Goal: Information Seeking & Learning: Check status

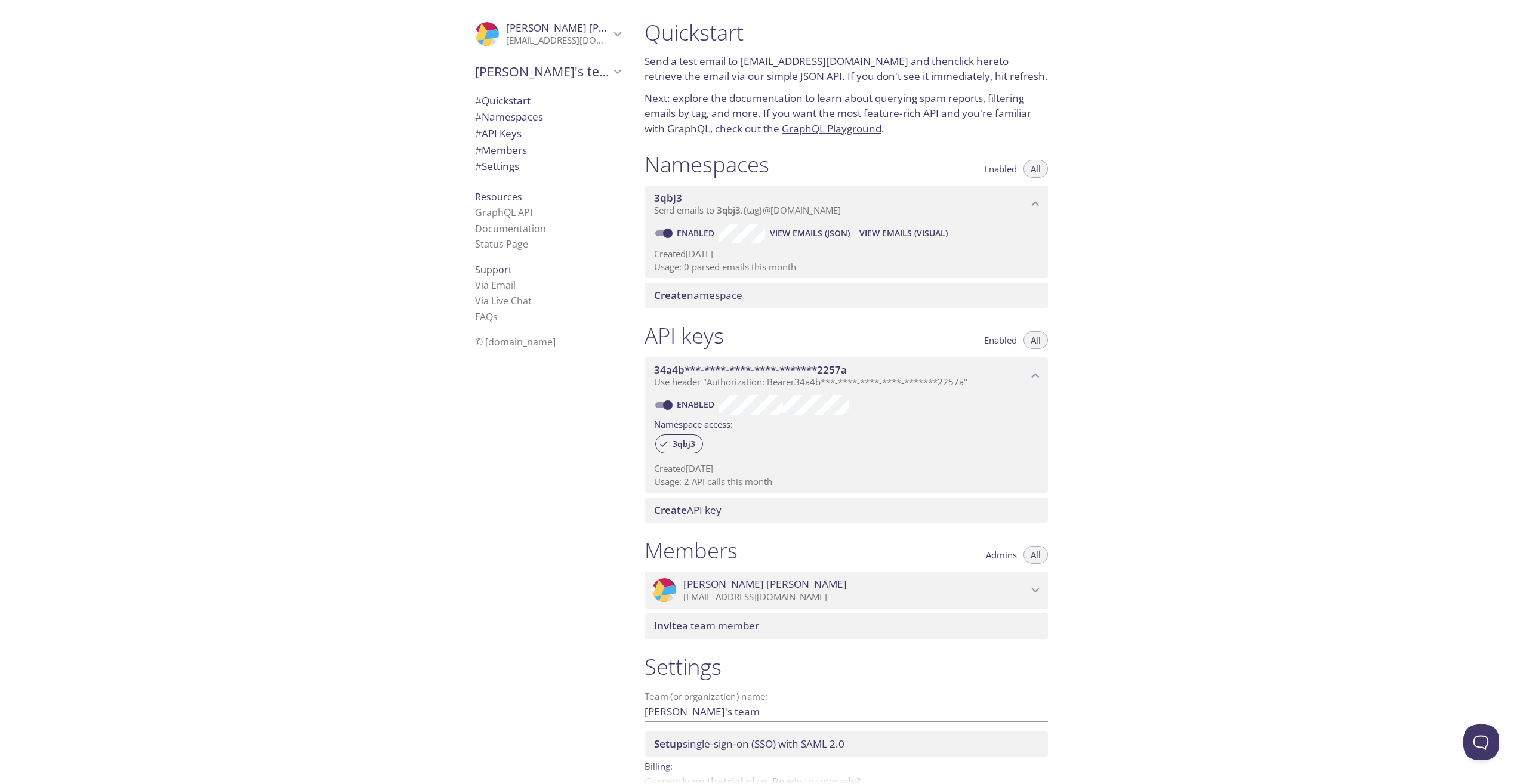
click at [964, 66] on link "click here" at bounding box center [977, 61] width 44 height 14
click at [785, 99] on link "documentation" at bounding box center [766, 98] width 73 height 14
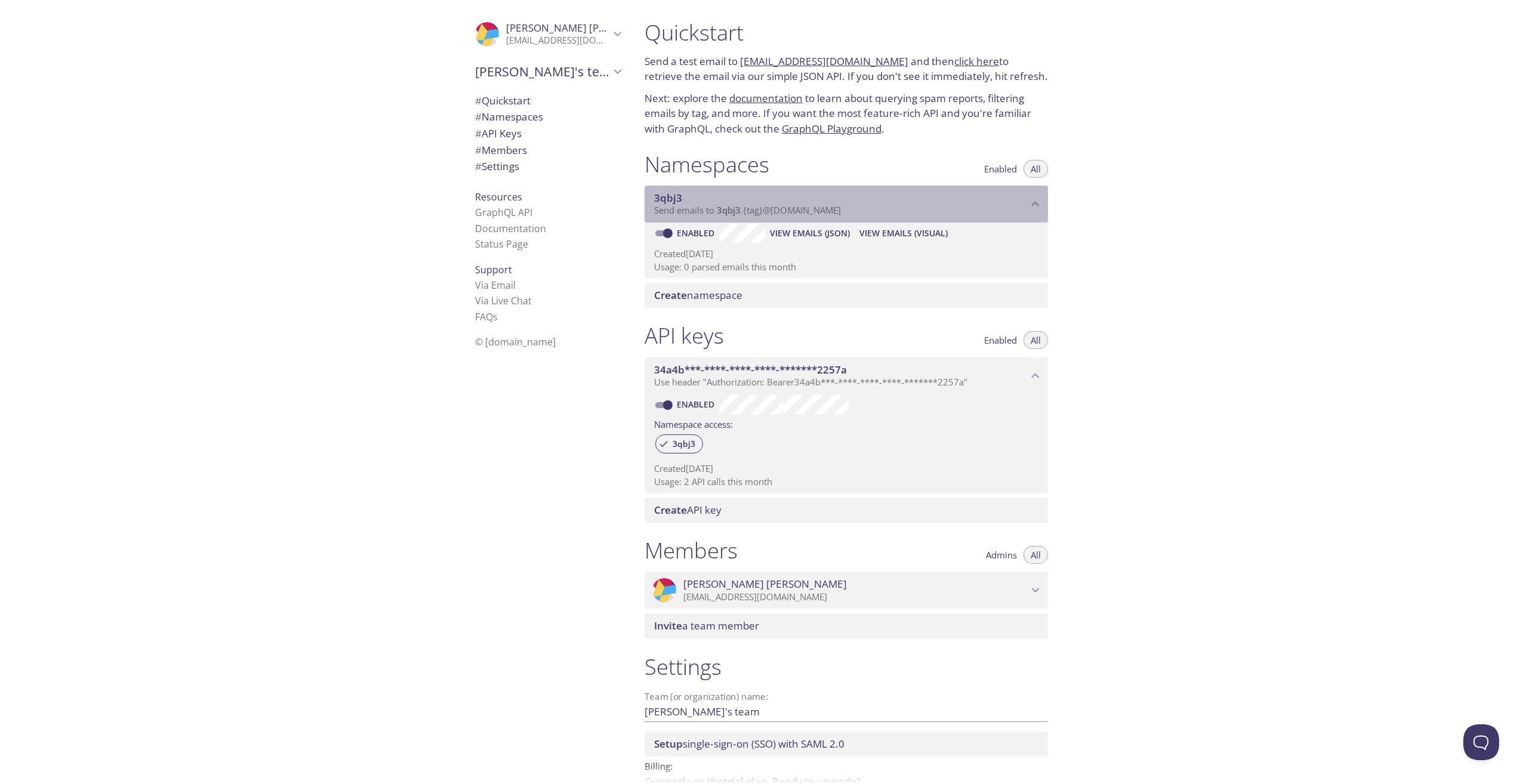
drag, startPoint x: 651, startPoint y: 197, endPoint x: 678, endPoint y: 200, distance: 27.2
click at [678, 200] on div "3qbj3 Send emails to 3qbj3 . {tag} @[DOMAIN_NAME]" at bounding box center [846, 204] width 403 height 37
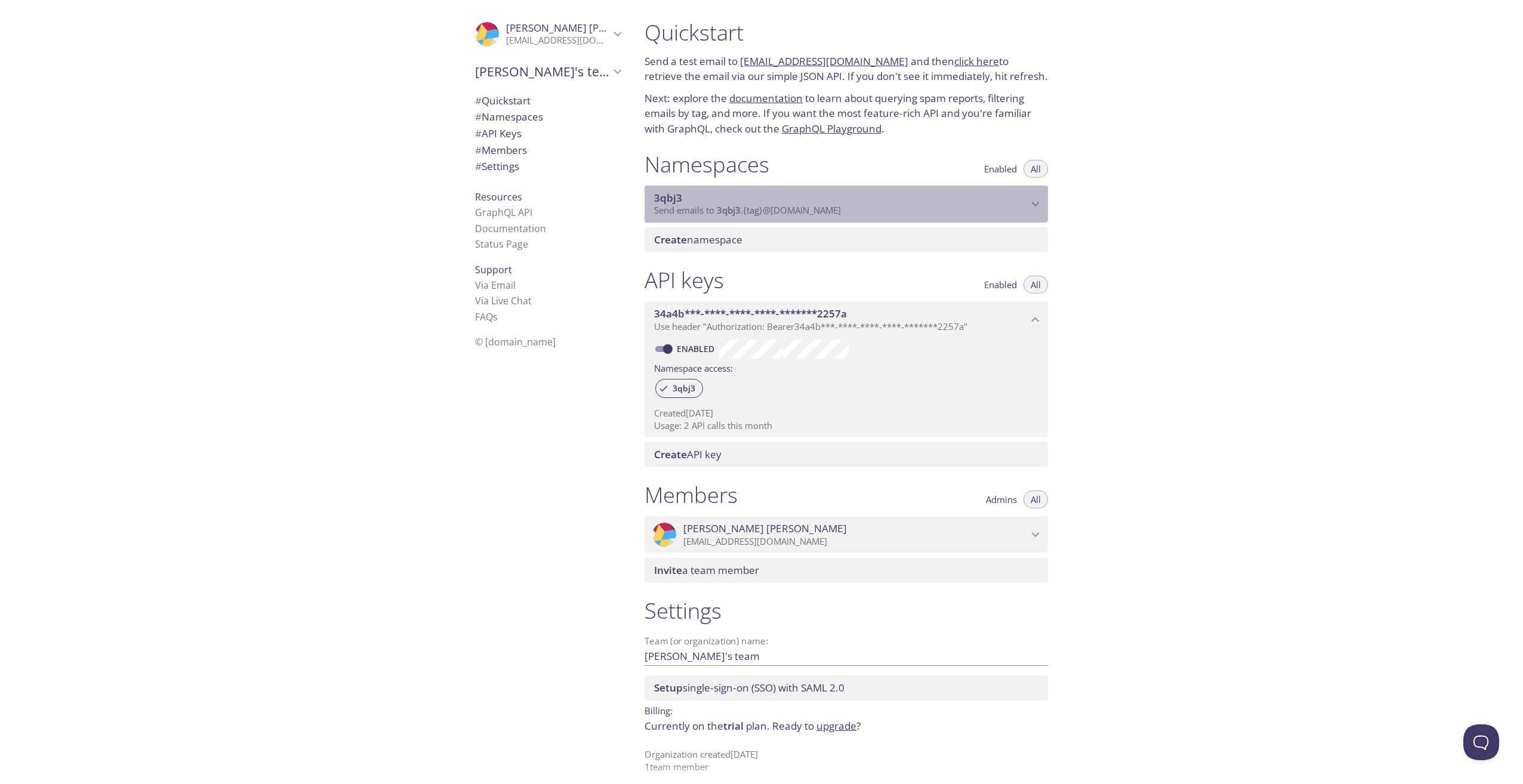
click at [678, 200] on span "3qbj3" at bounding box center [668, 198] width 28 height 14
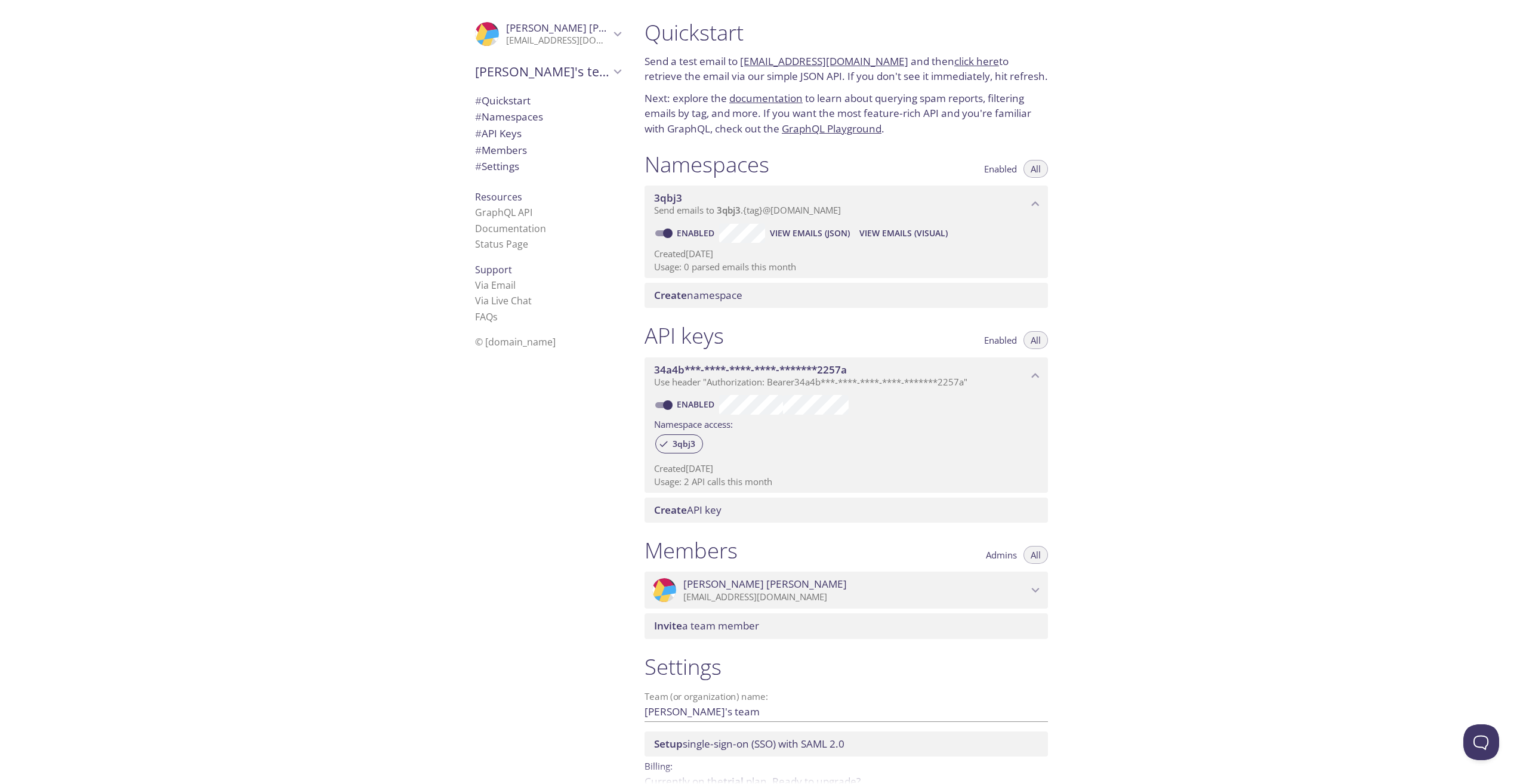
click at [1007, 169] on span "Enabled" at bounding box center [1000, 169] width 33 height 0
click at [1031, 169] on span "All" at bounding box center [1036, 169] width 10 height 0
click at [741, 62] on link "[EMAIL_ADDRESS][DOMAIN_NAME]" at bounding box center [824, 61] width 168 height 14
click at [763, 62] on link "[EMAIL_ADDRESS][DOMAIN_NAME]" at bounding box center [824, 61] width 168 height 14
click at [770, 62] on link "[EMAIL_ADDRESS][DOMAIN_NAME]" at bounding box center [824, 61] width 168 height 14
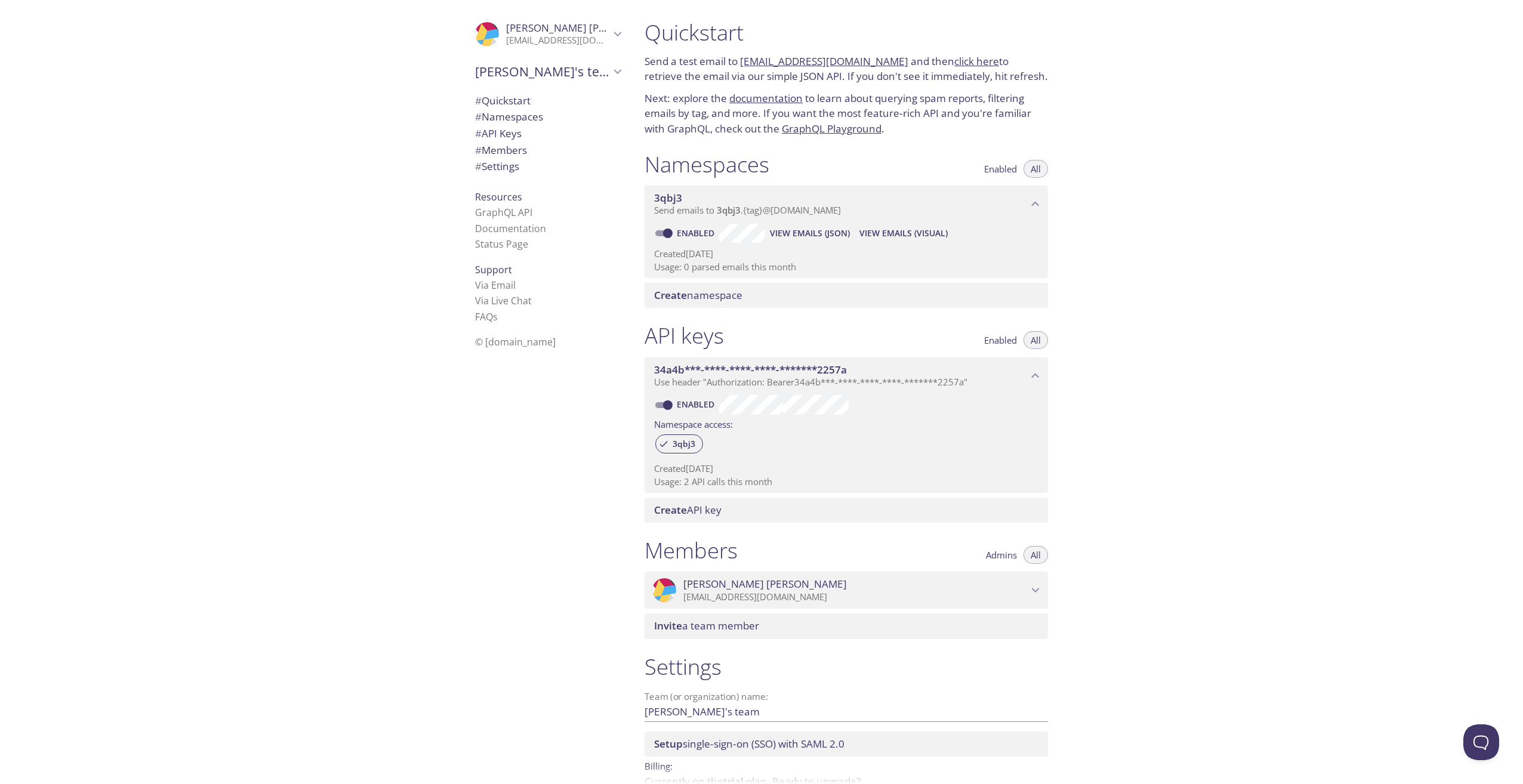
click at [776, 62] on link "[EMAIL_ADDRESS][DOMAIN_NAME]" at bounding box center [824, 61] width 168 height 14
click at [970, 64] on link "click here" at bounding box center [977, 61] width 44 height 14
click at [913, 237] on span "View Emails (Visual)" at bounding box center [903, 233] width 88 height 14
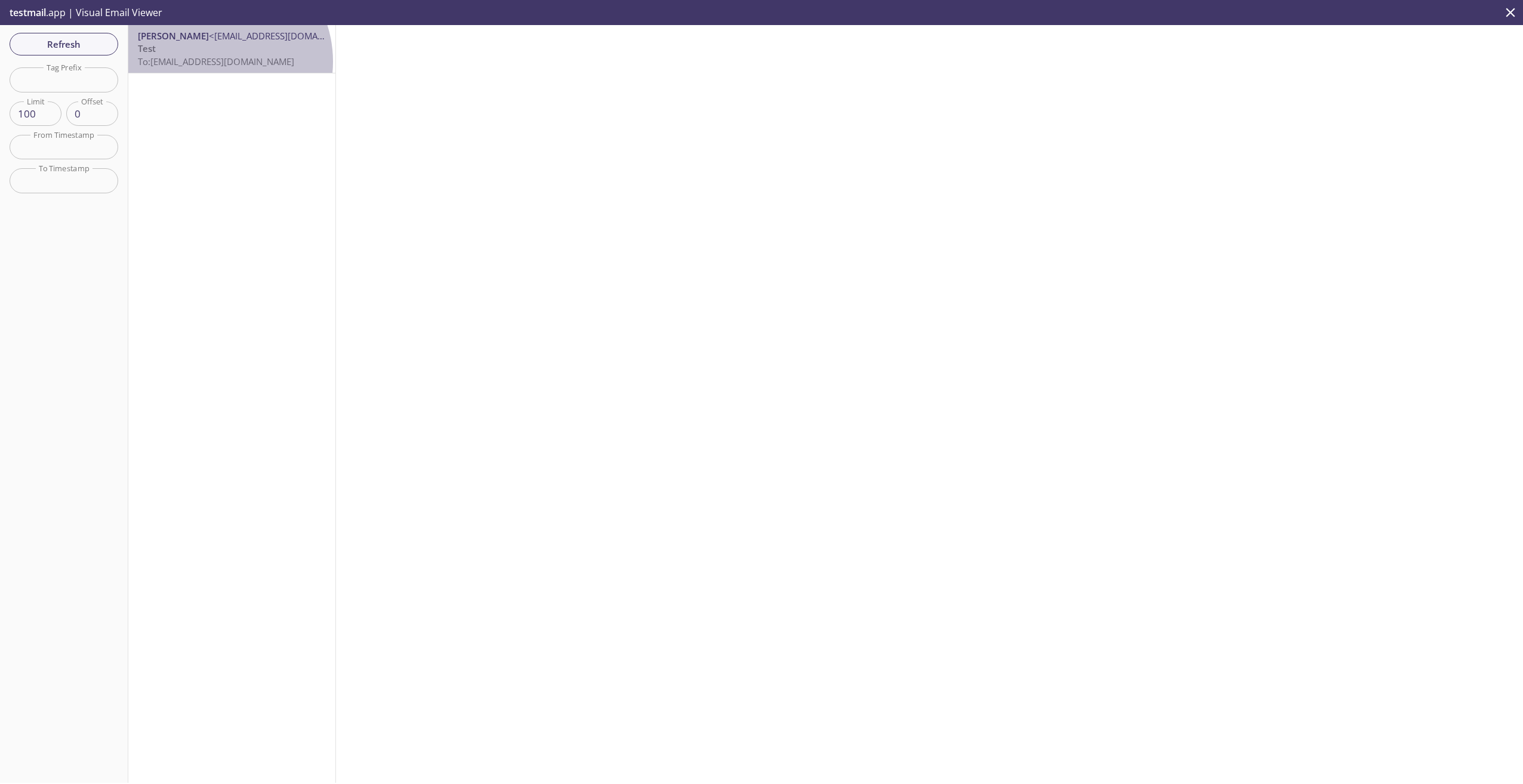
click at [214, 62] on span "To: [EMAIL_ADDRESS][DOMAIN_NAME]" at bounding box center [216, 62] width 156 height 12
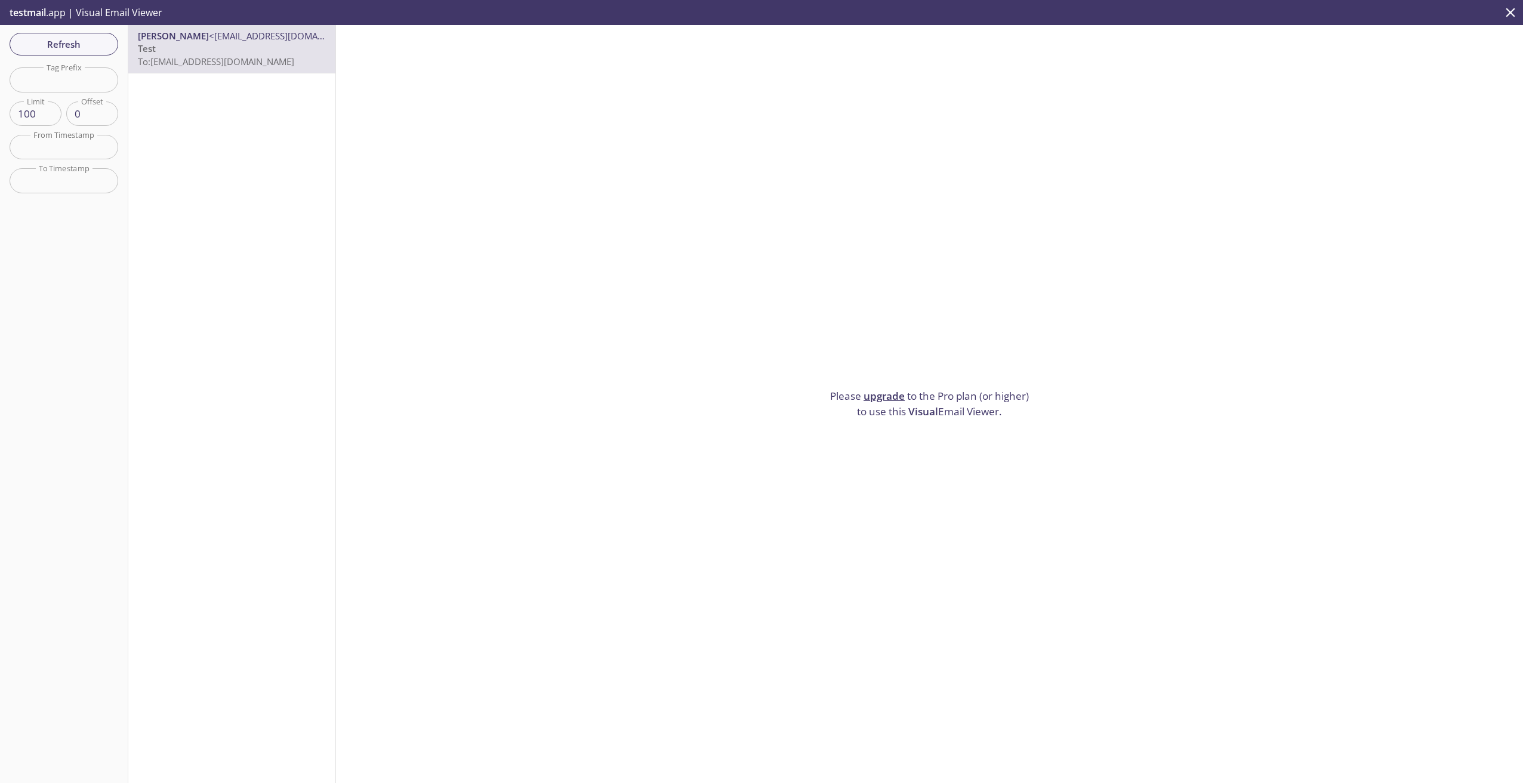
click at [179, 36] on span "[PERSON_NAME]" at bounding box center [174, 36] width 71 height 12
click at [83, 76] on input "text" at bounding box center [64, 79] width 109 height 24
